Goal: Complete application form: Complete application form

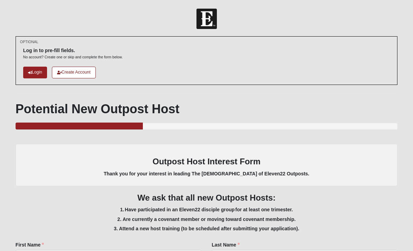
click at [29, 71] on icon at bounding box center [30, 73] width 4 height 4
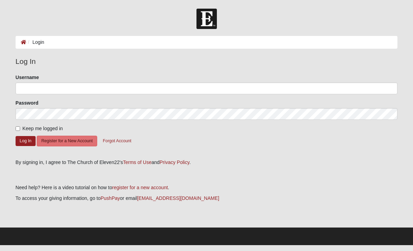
click at [41, 43] on li "Login" at bounding box center [35, 42] width 18 height 7
click at [54, 48] on ol "Login" at bounding box center [207, 42] width 382 height 13
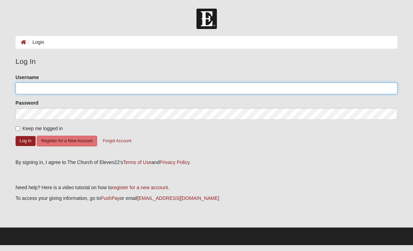
click at [39, 88] on input "Username" at bounding box center [207, 89] width 382 height 12
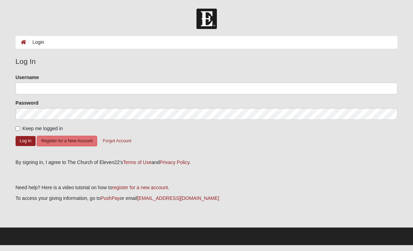
click at [54, 142] on button "Register for a New Account" at bounding box center [67, 141] width 60 height 11
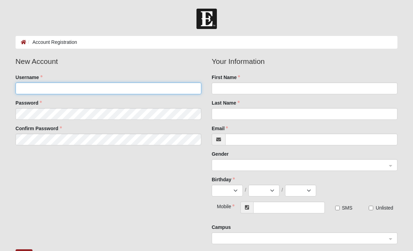
click at [26, 87] on input "Username" at bounding box center [109, 89] width 186 height 12
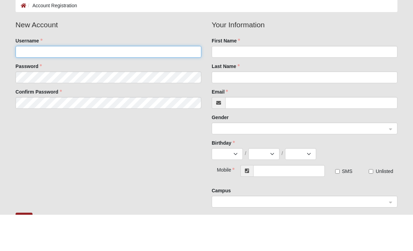
type input "hbw17@aol.com"
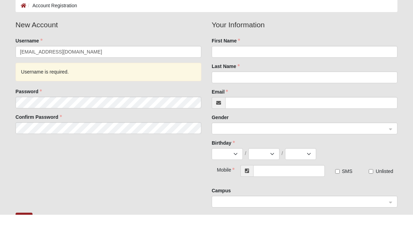
scroll to position [37, 0]
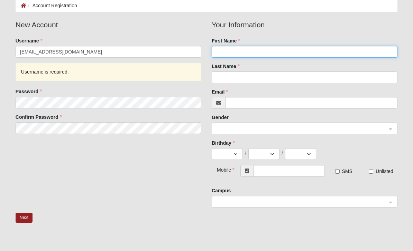
click at [305, 57] on input "First Name" at bounding box center [305, 52] width 186 height 12
type input "Heather"
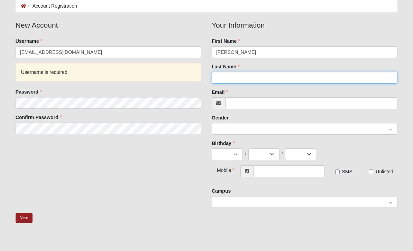
type input "Caliendo"
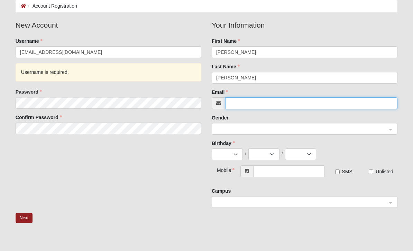
type input "hbw17@aol.com"
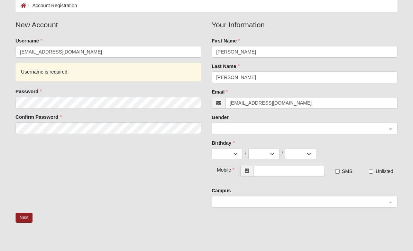
click at [264, 124] on input "search" at bounding box center [302, 128] width 173 height 10
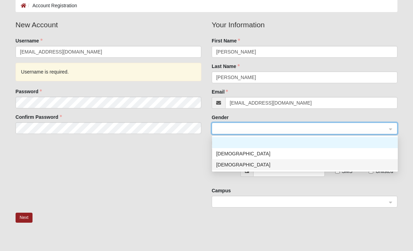
click at [251, 164] on div "Female" at bounding box center [304, 165] width 177 height 8
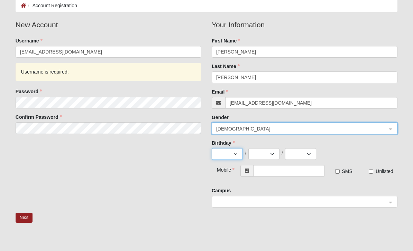
click at [242, 157] on select "Jan Feb Mar Apr May Jun Jul Aug Sep Oct Nov Dec" at bounding box center [227, 154] width 31 height 12
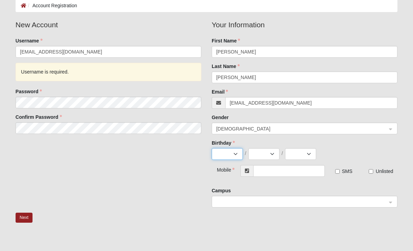
select select "9"
click at [269, 157] on select "1 2 3 4 5 6 7 8 9 10 11 12 13 14 15 16 17 18 19 20 21 22 23 24 25 26 27 28 29 30" at bounding box center [263, 154] width 31 height 12
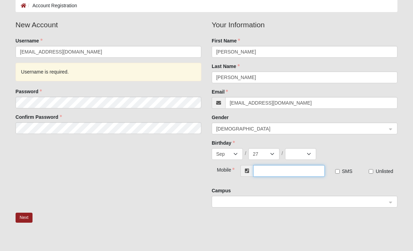
click at [263, 175] on input "text" at bounding box center [289, 171] width 72 height 12
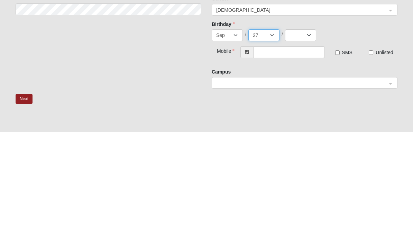
click at [271, 149] on select "1 2 3 4 5 6 7 8 9 10 11 12 13 14 15 16 17 18 19 20 21 22 23 24 25 26 27 28 29 30" at bounding box center [263, 155] width 31 height 12
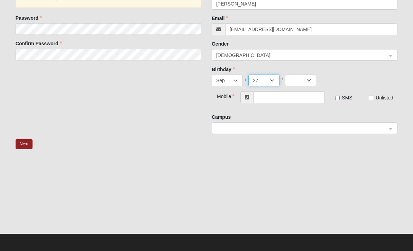
select select "26"
click at [309, 83] on select "2025 2024 2023 2022 2021 2020 2019 2018 2017 2016 2015 2014 2013 2012 2011 2010…" at bounding box center [300, 81] width 31 height 12
select select "1979"
click at [305, 96] on input "text" at bounding box center [289, 98] width 72 height 12
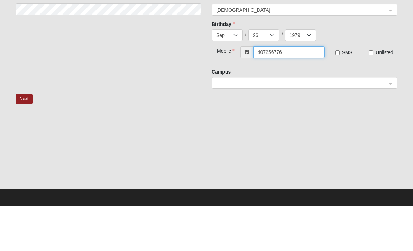
type input "(407) 256-7768"
click at [340, 96] on input "SMS" at bounding box center [337, 98] width 4 height 4
checkbox input "true"
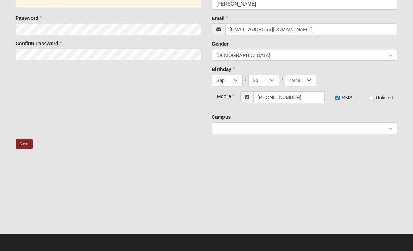
click at [258, 134] on span at bounding box center [302, 129] width 173 height 12
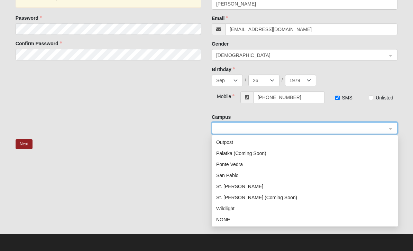
scroll to position [89, 0]
click at [279, 199] on div "St. Augustine (Coming Soon)" at bounding box center [304, 198] width 177 height 8
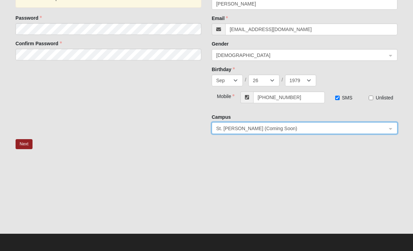
click at [21, 142] on button "Next" at bounding box center [24, 144] width 17 height 10
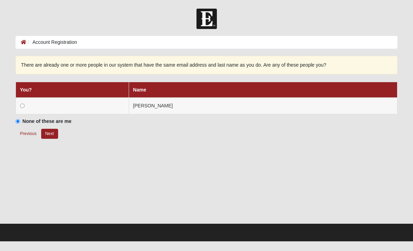
scroll to position [0, 0]
click at [25, 105] on input "radio" at bounding box center [22, 106] width 4 height 4
click at [49, 134] on button "Next" at bounding box center [49, 134] width 17 height 10
radio input "true"
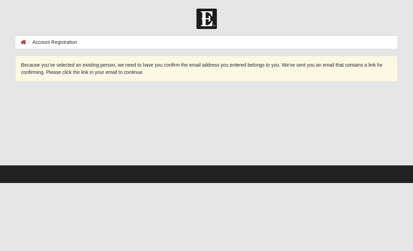
click at [40, 48] on ol "Account Registration" at bounding box center [207, 42] width 382 height 13
